Goal: Check status: Check status

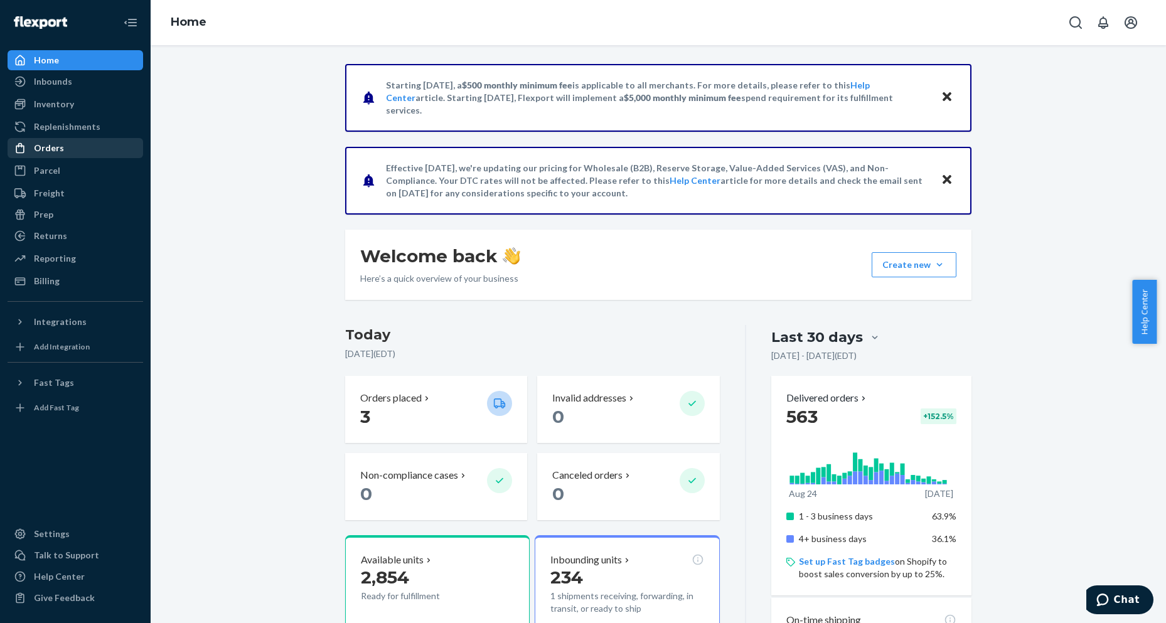
drag, startPoint x: 71, startPoint y: 153, endPoint x: 112, endPoint y: 158, distance: 41.0
click at [70, 153] on div "Orders" at bounding box center [75, 148] width 133 height 18
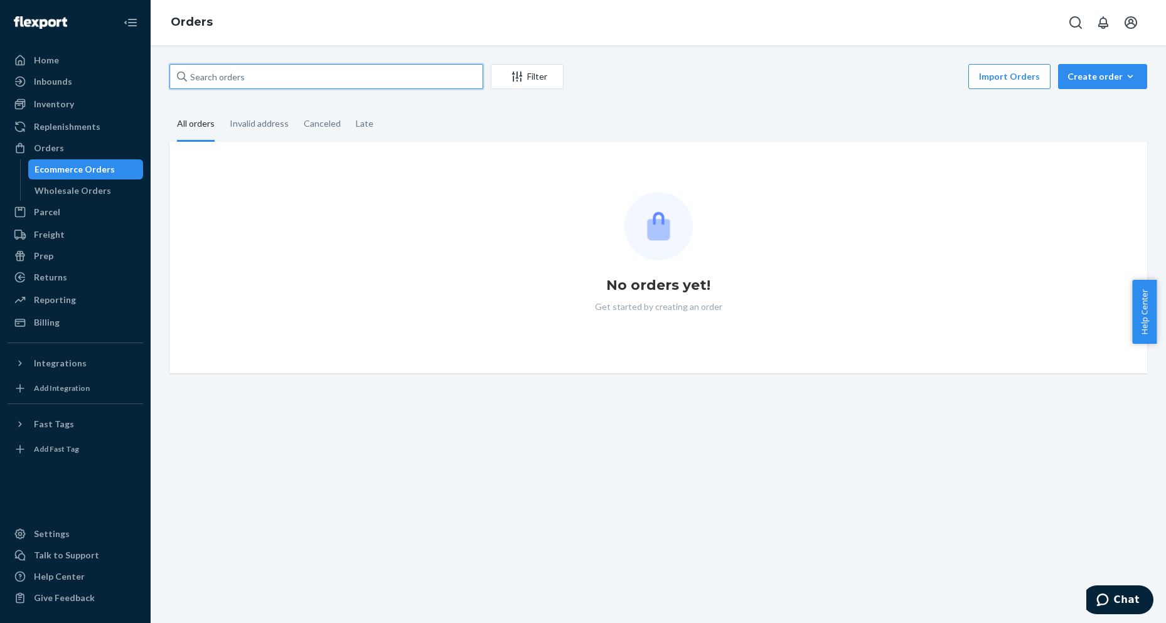
click at [331, 77] on input "text" at bounding box center [326, 76] width 314 height 25
paste input "#25955"
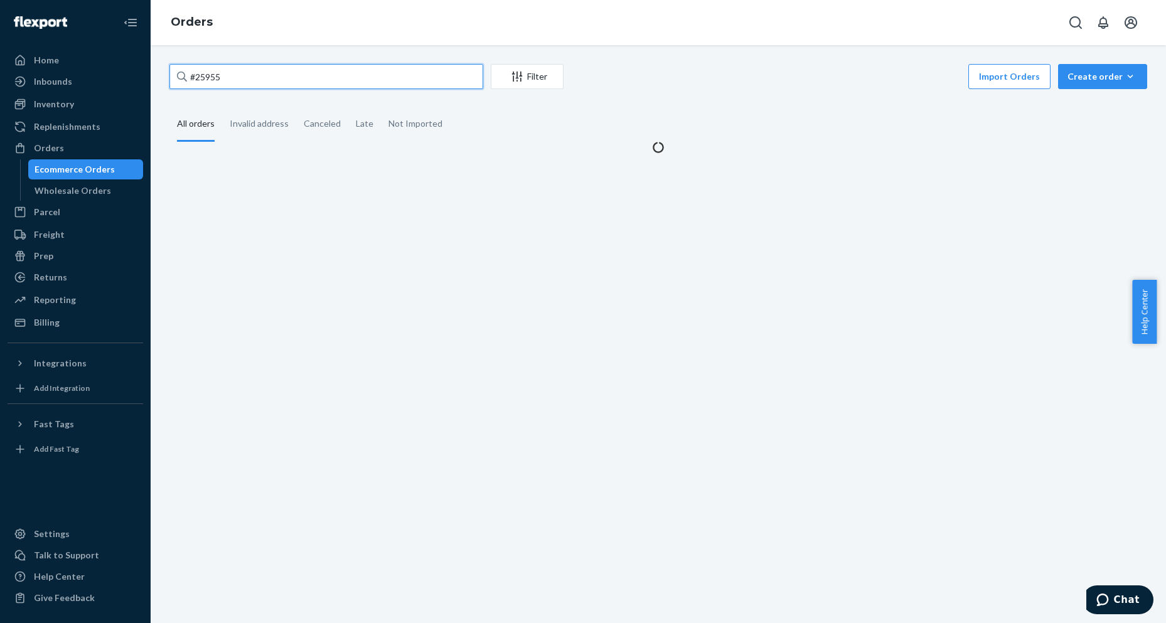
type input "#25955"
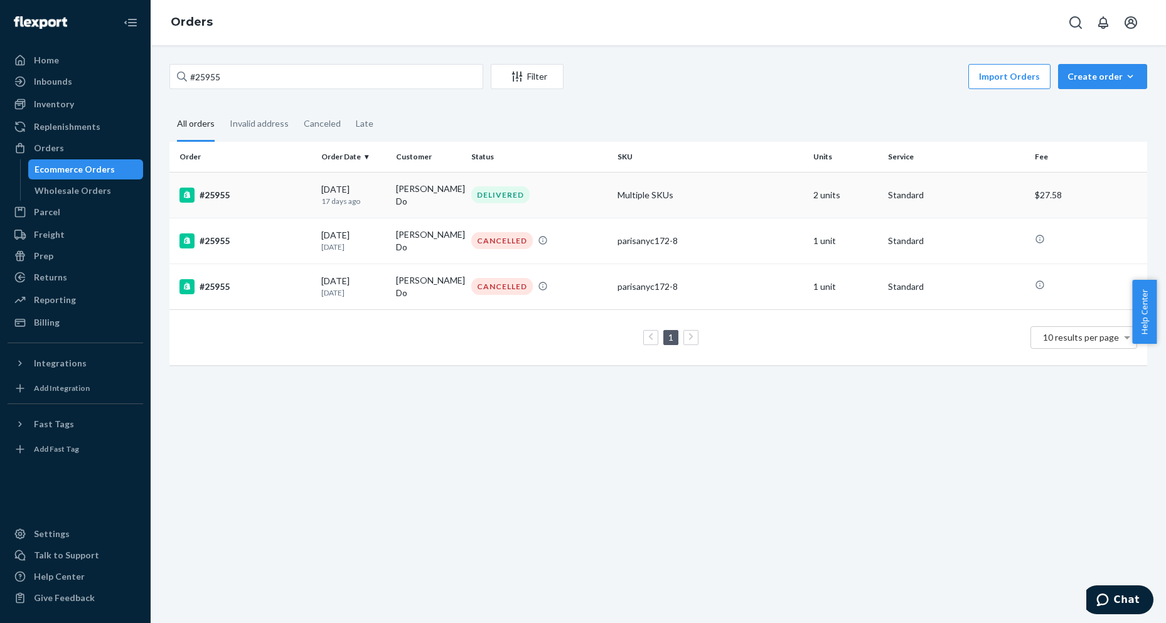
click at [211, 192] on div "#25955" at bounding box center [246, 195] width 132 height 15
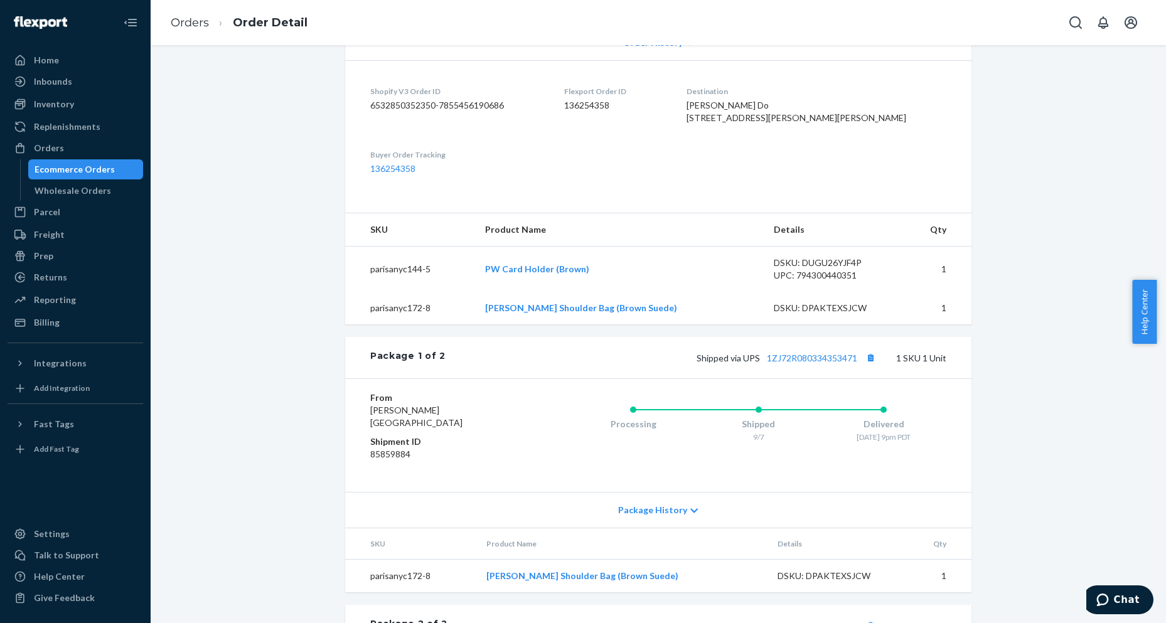
scroll to position [126, 0]
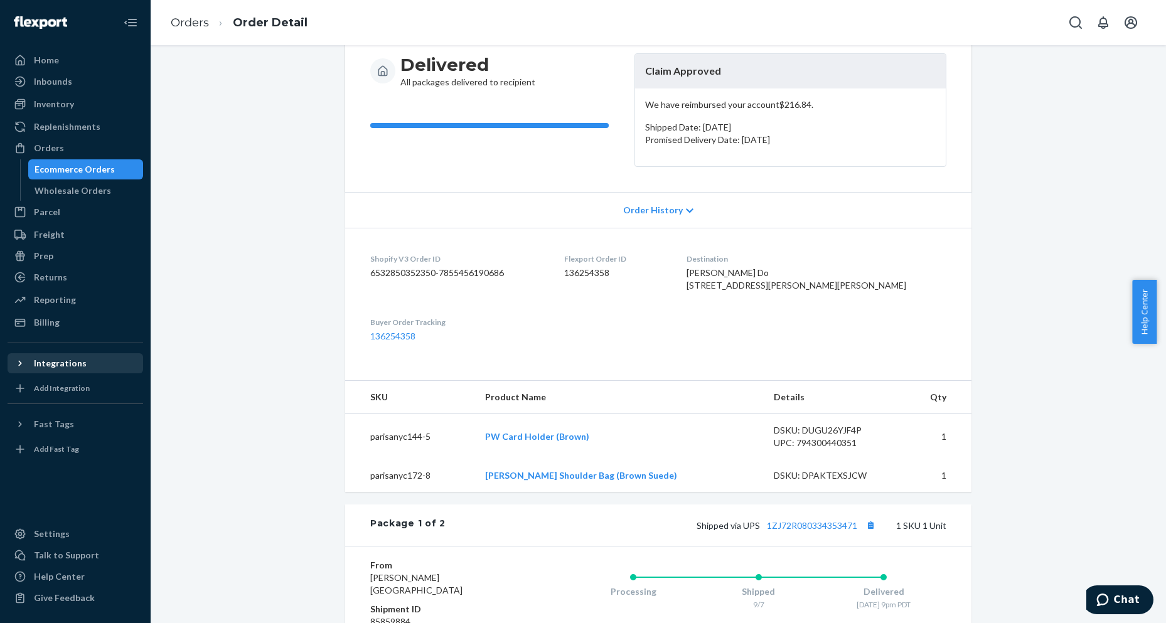
click at [72, 365] on div "Integrations" at bounding box center [60, 363] width 53 height 13
click at [55, 276] on div "Returns" at bounding box center [50, 277] width 33 height 13
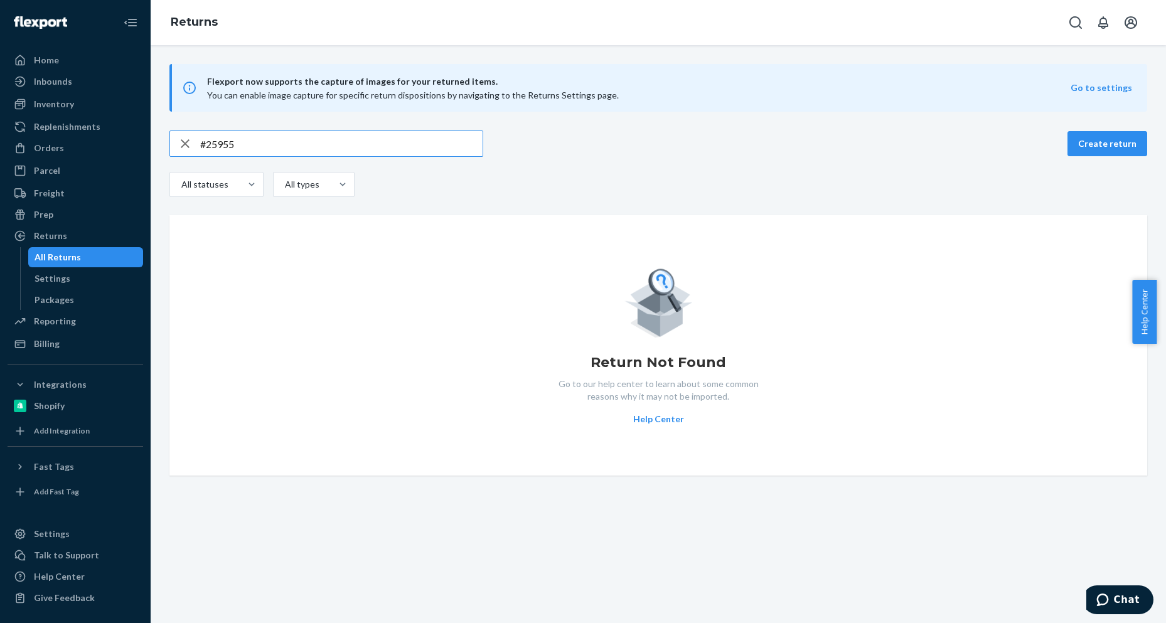
type input "#25955"
